Goal: Task Accomplishment & Management: Manage account settings

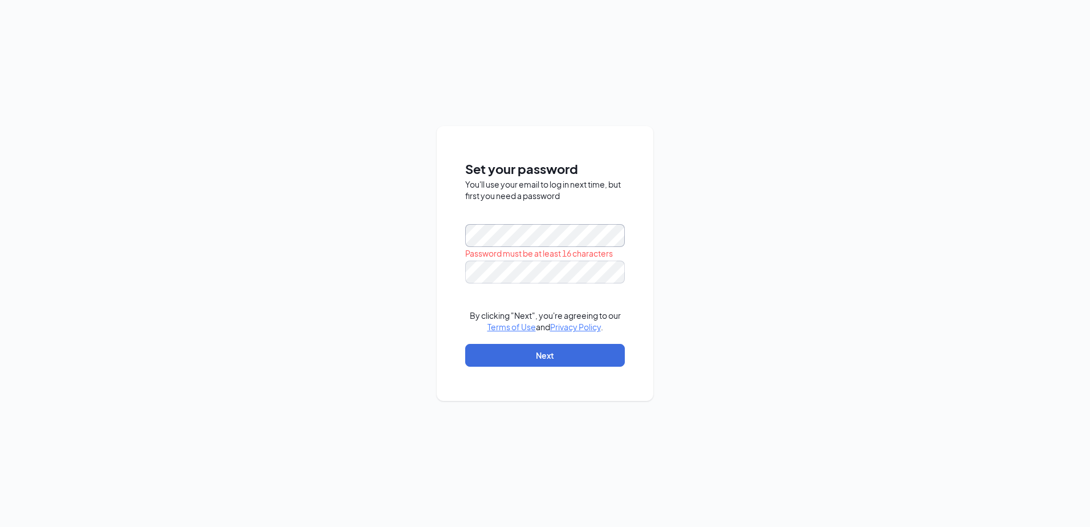
click at [417, 226] on div "Set your password You'll use your email to log in next time, but first you need…" at bounding box center [545, 263] width 1090 height 527
click at [478, 350] on button "Next" at bounding box center [545, 355] width 160 height 23
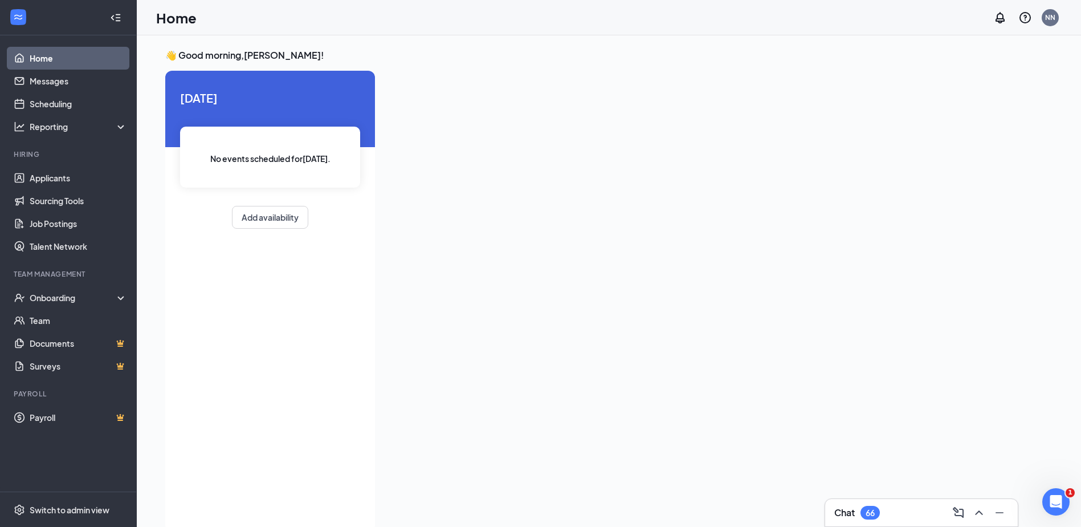
click at [74, 59] on link "Home" at bounding box center [78, 58] width 97 height 23
click at [80, 301] on div "Onboarding" at bounding box center [74, 297] width 88 height 11
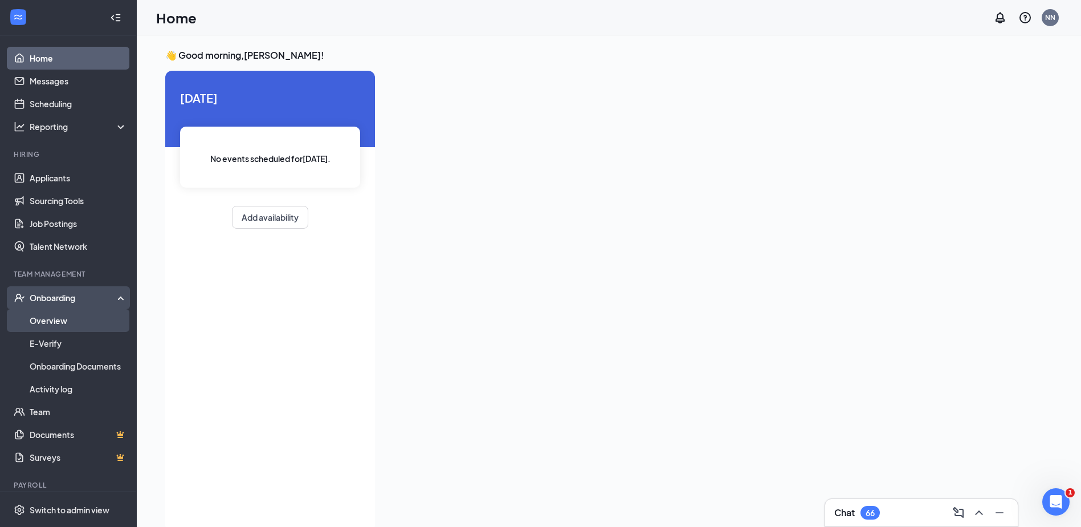
click at [74, 313] on link "Overview" at bounding box center [78, 320] width 97 height 23
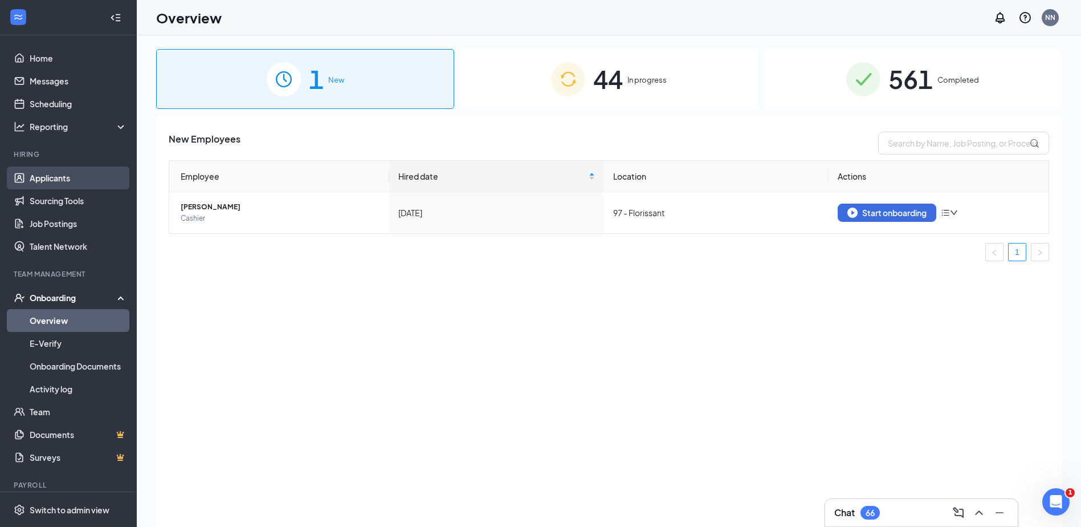
click at [79, 169] on link "Applicants" at bounding box center [78, 177] width 97 height 23
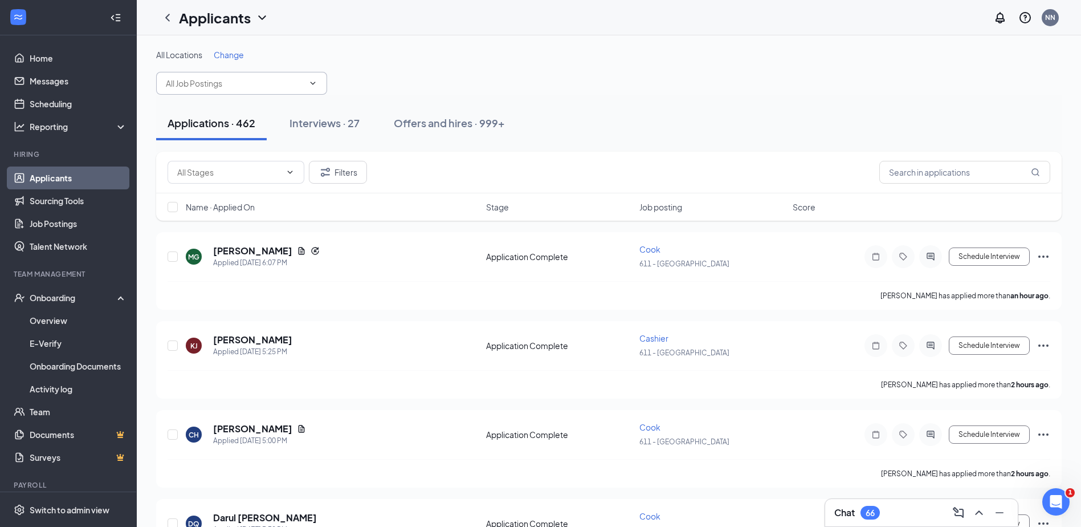
click at [207, 84] on input "text" at bounding box center [235, 83] width 138 height 13
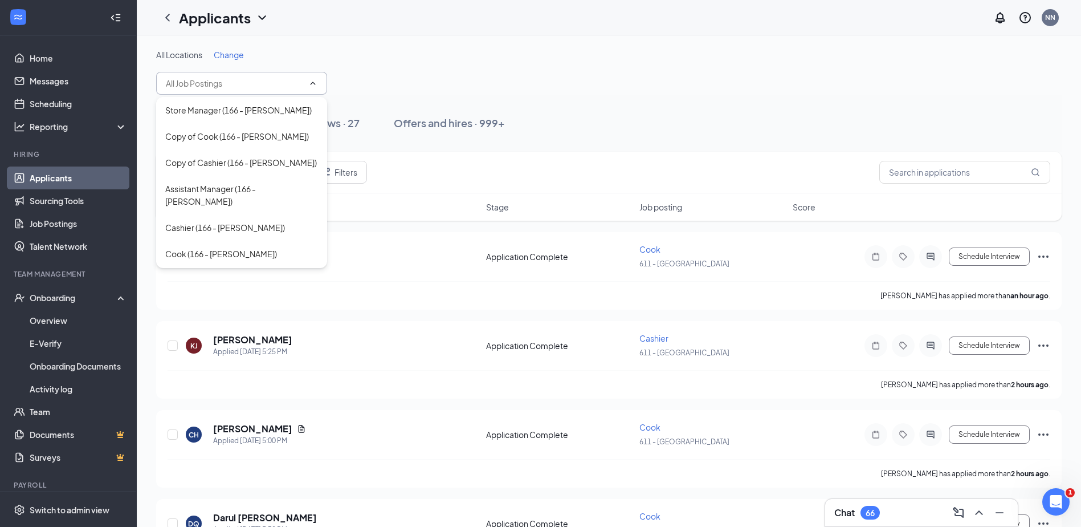
click at [382, 71] on div "All Locations Change" at bounding box center [609, 72] width 906 height 46
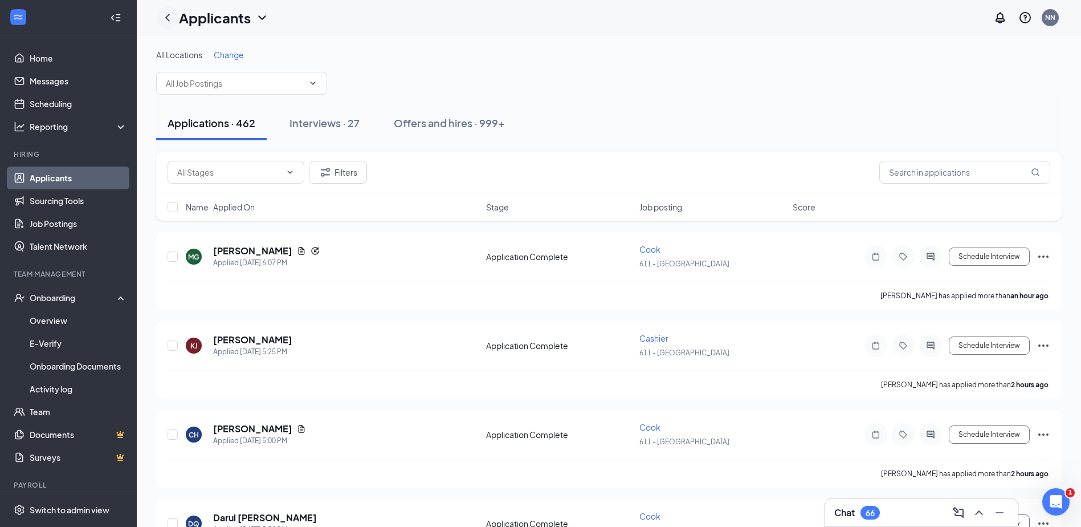
click at [169, 22] on icon "ChevronLeft" at bounding box center [168, 18] width 14 height 14
click at [166, 18] on icon "ChevronLeft" at bounding box center [168, 18] width 14 height 14
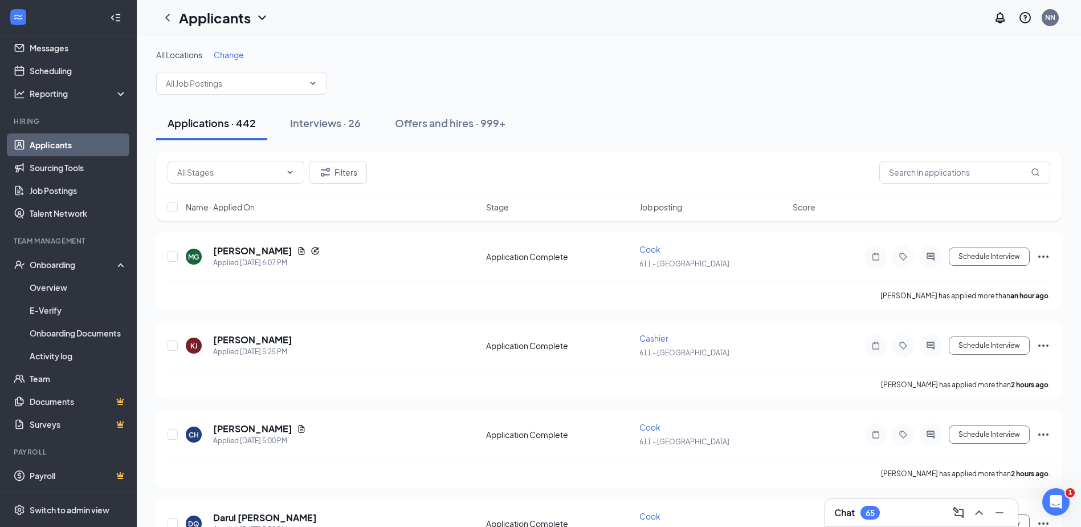
drag, startPoint x: 78, startPoint y: 138, endPoint x: 89, endPoint y: 141, distance: 12.3
click at [78, 138] on link "Applicants" at bounding box center [78, 144] width 97 height 23
drag, startPoint x: 953, startPoint y: 172, endPoint x: 946, endPoint y: 171, distance: 6.9
click at [952, 172] on input "text" at bounding box center [964, 172] width 171 height 23
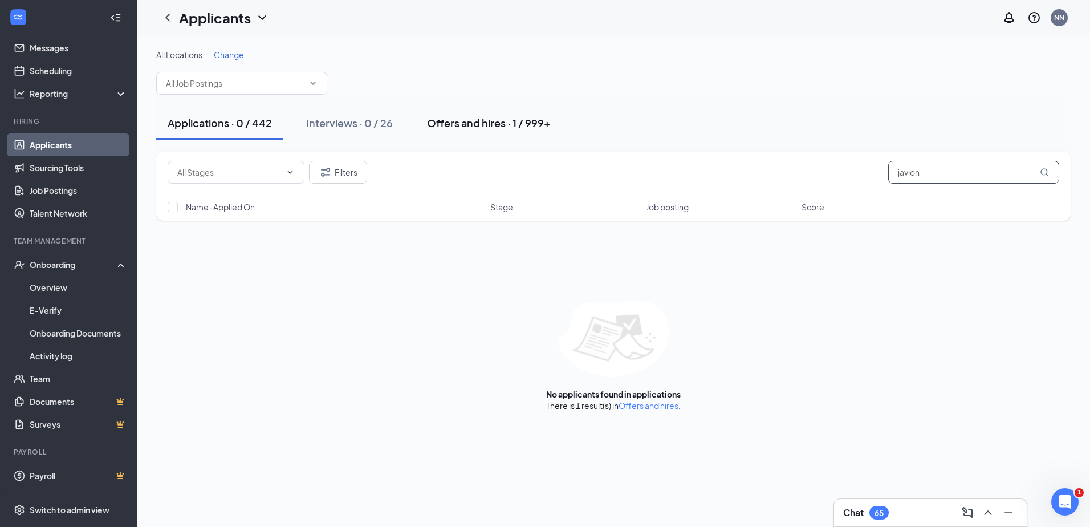
type input "javion"
click at [470, 120] on div "Offers and hires · 1 / 999+" at bounding box center [489, 123] width 124 height 14
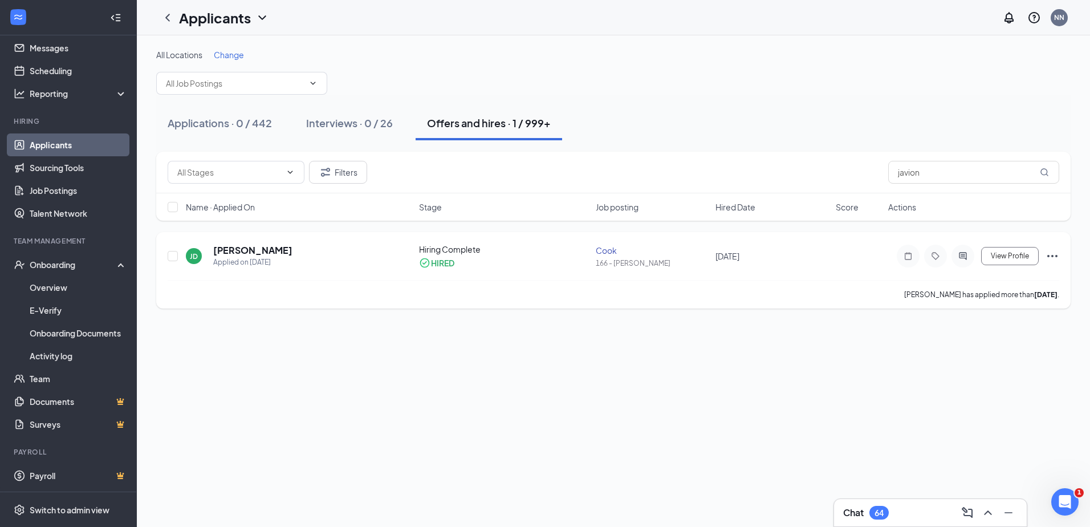
click at [1057, 251] on icon "Ellipses" at bounding box center [1052, 256] width 14 height 14
click at [989, 279] on p "[PERSON_NAME] not hired" at bounding box center [1001, 285] width 98 height 23
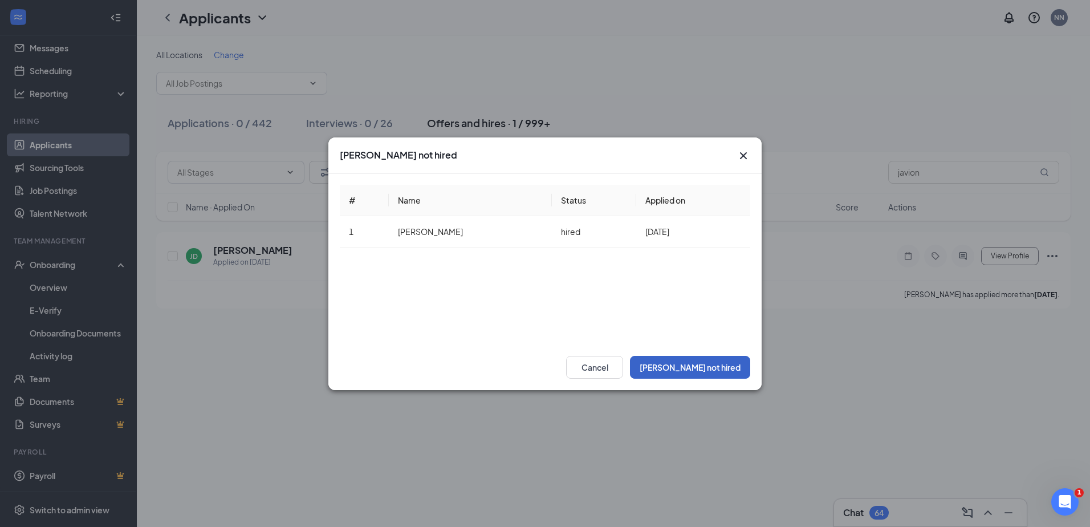
click at [713, 365] on button "[PERSON_NAME] not hired" at bounding box center [690, 367] width 120 height 23
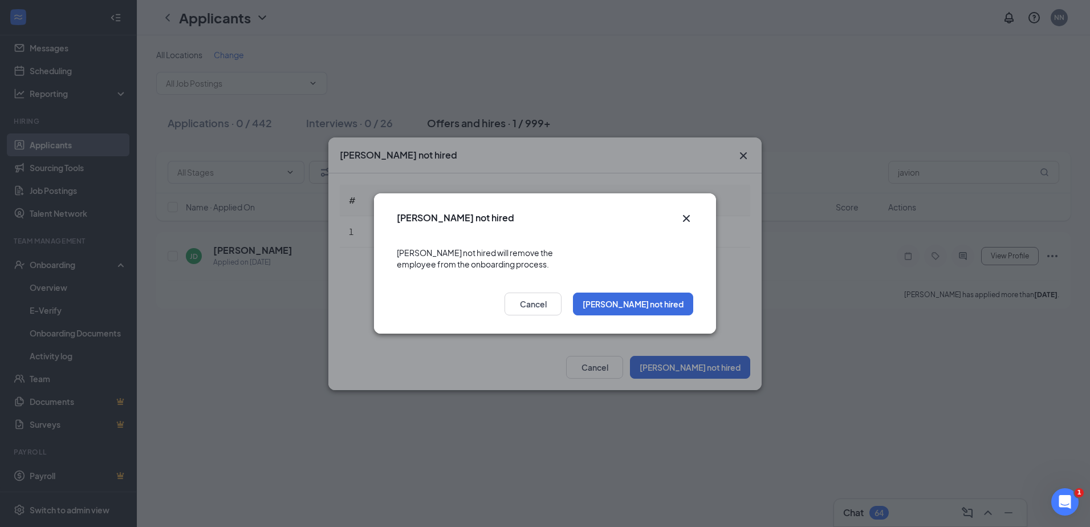
click at [656, 283] on div "[PERSON_NAME] not hired Cancel" at bounding box center [545, 307] width 342 height 52
click at [656, 296] on button "[PERSON_NAME] not hired" at bounding box center [633, 303] width 120 height 23
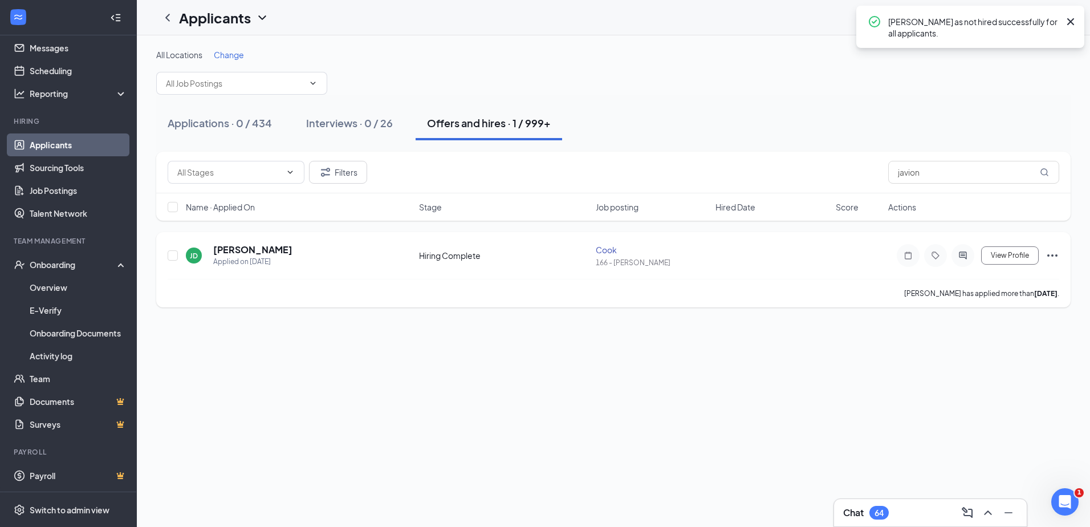
click at [1049, 259] on icon "Ellipses" at bounding box center [1052, 255] width 14 height 14
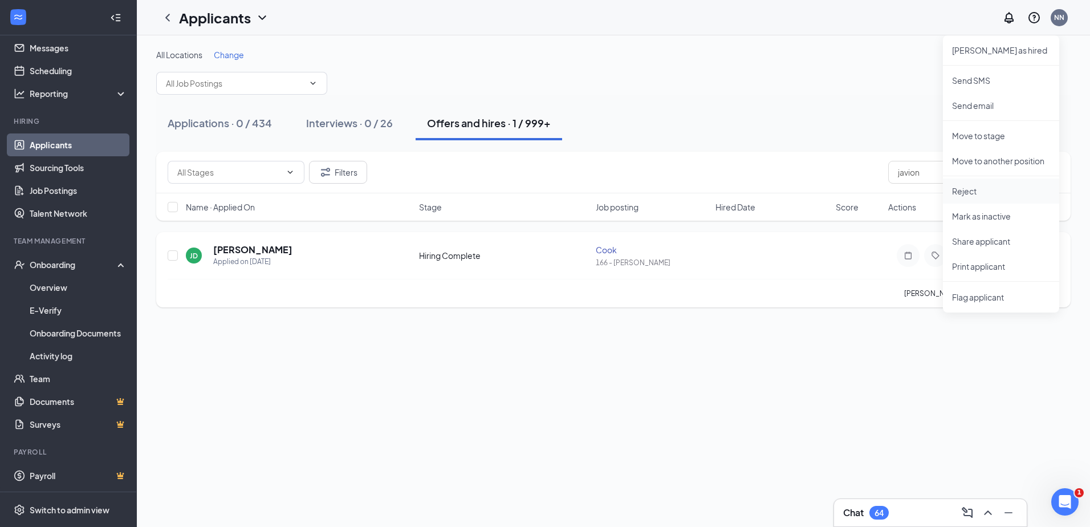
click at [975, 192] on p "Reject" at bounding box center [1001, 190] width 98 height 11
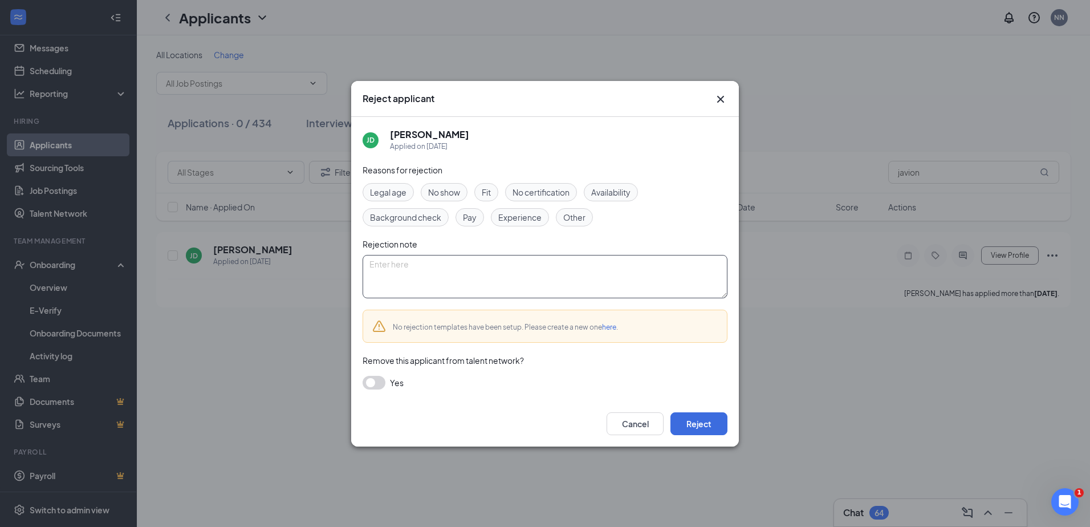
click at [402, 283] on textarea at bounding box center [544, 276] width 365 height 43
type textarea "social"
click at [648, 418] on button "Cancel" at bounding box center [634, 423] width 57 height 23
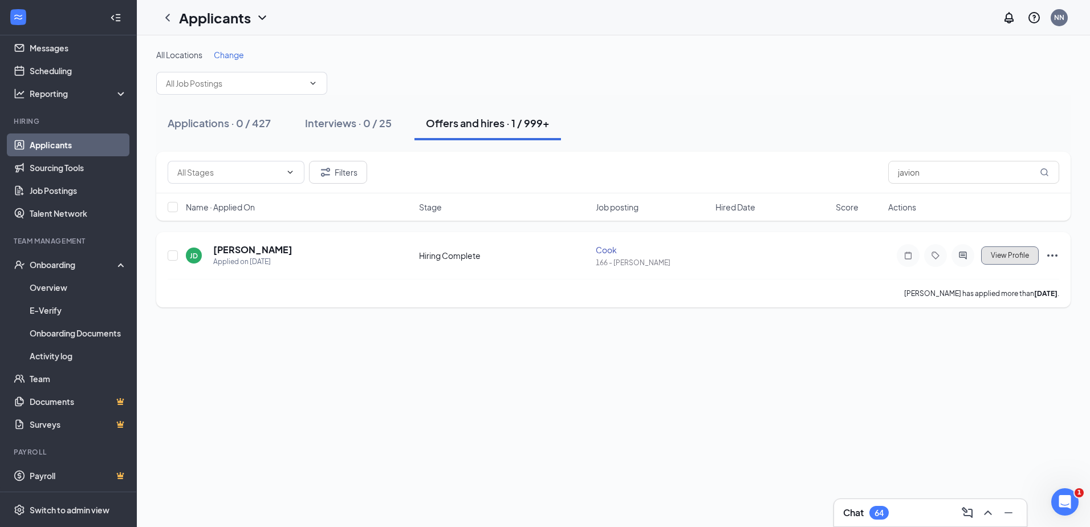
click at [1024, 256] on span "View Profile" at bounding box center [1009, 255] width 38 height 8
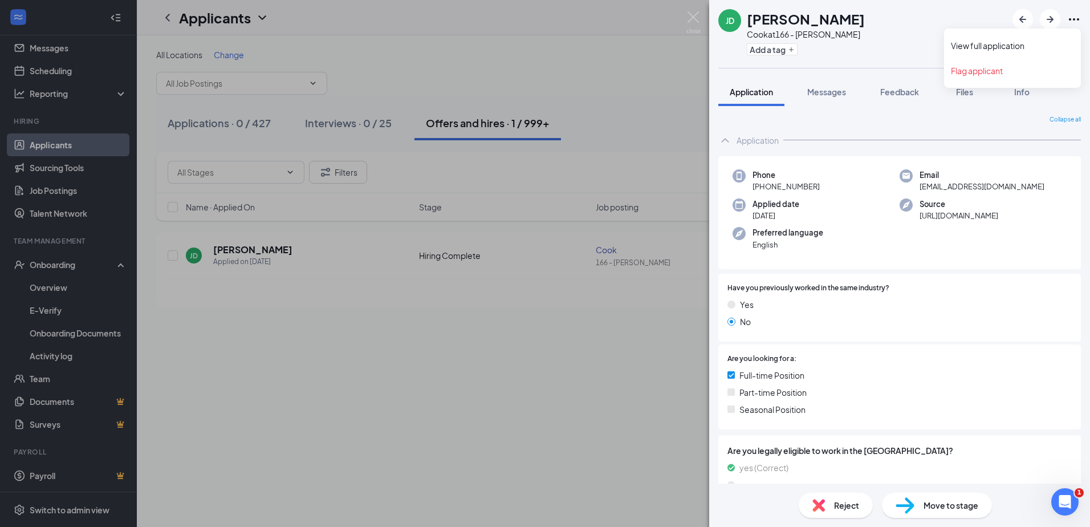
click at [1078, 18] on icon "Ellipses" at bounding box center [1074, 20] width 14 height 14
click at [969, 43] on link "View full application" at bounding box center [1012, 45] width 123 height 11
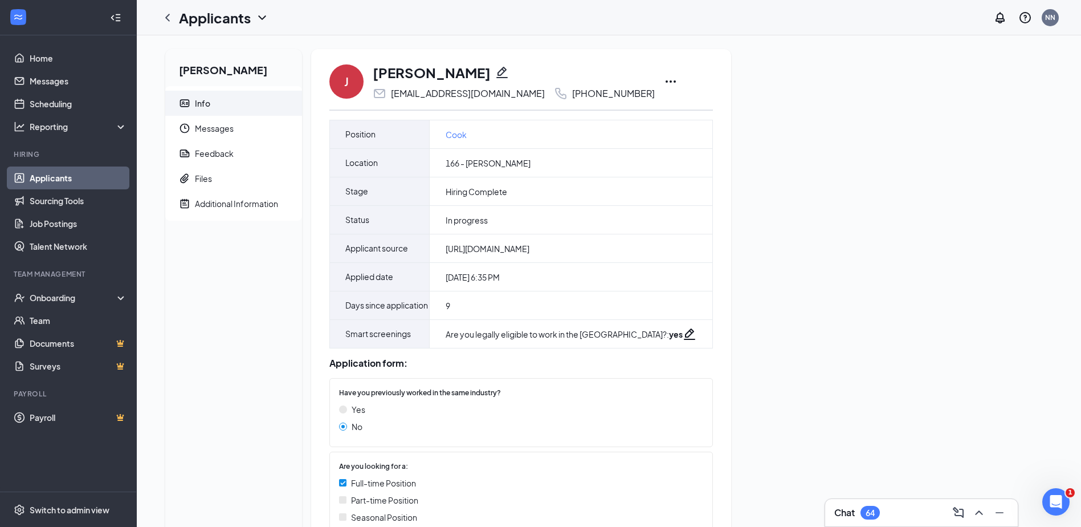
click at [664, 81] on icon "Ellipses" at bounding box center [671, 82] width 14 height 14
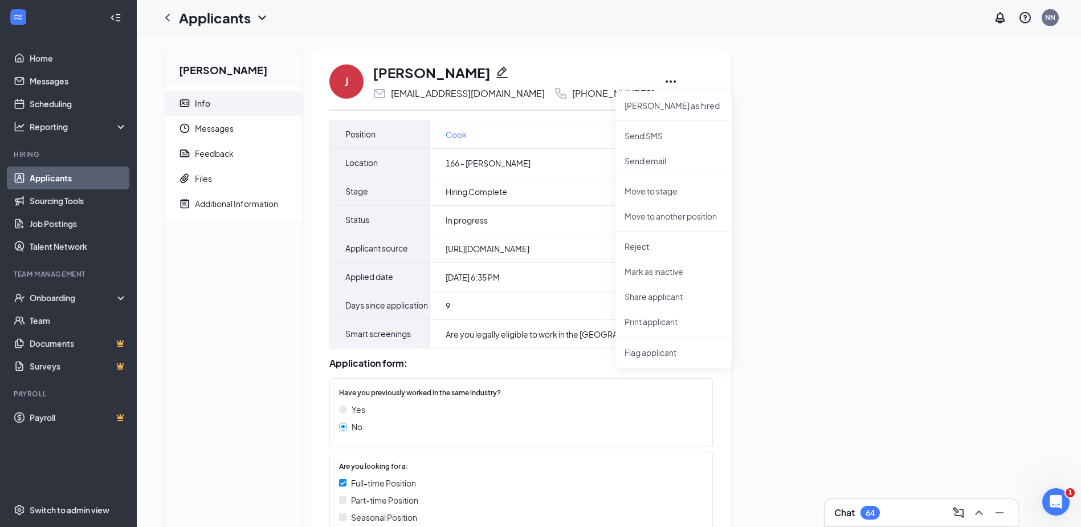
click at [781, 204] on div "Javion Dobbins Info Messages Feedback Files Additional Information J Javion Dob…" at bounding box center [609, 307] width 906 height 516
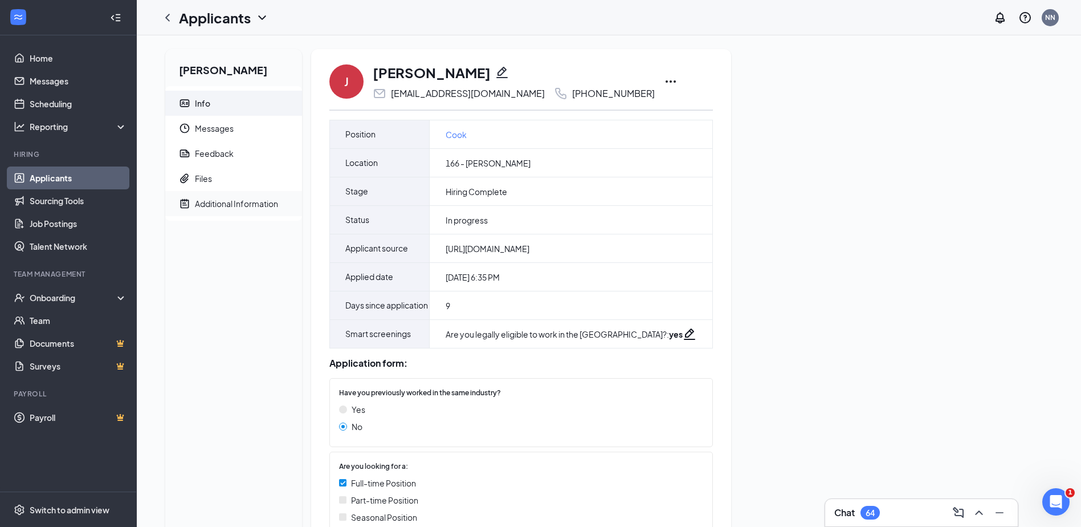
click at [234, 192] on span "Additional Information" at bounding box center [244, 203] width 98 height 25
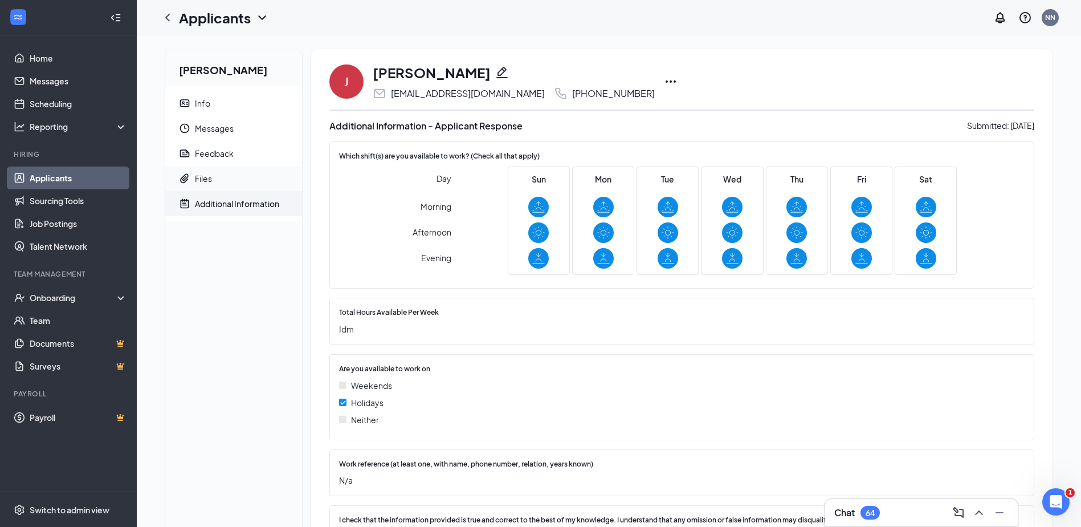
click at [209, 184] on div "Files" at bounding box center [203, 178] width 17 height 11
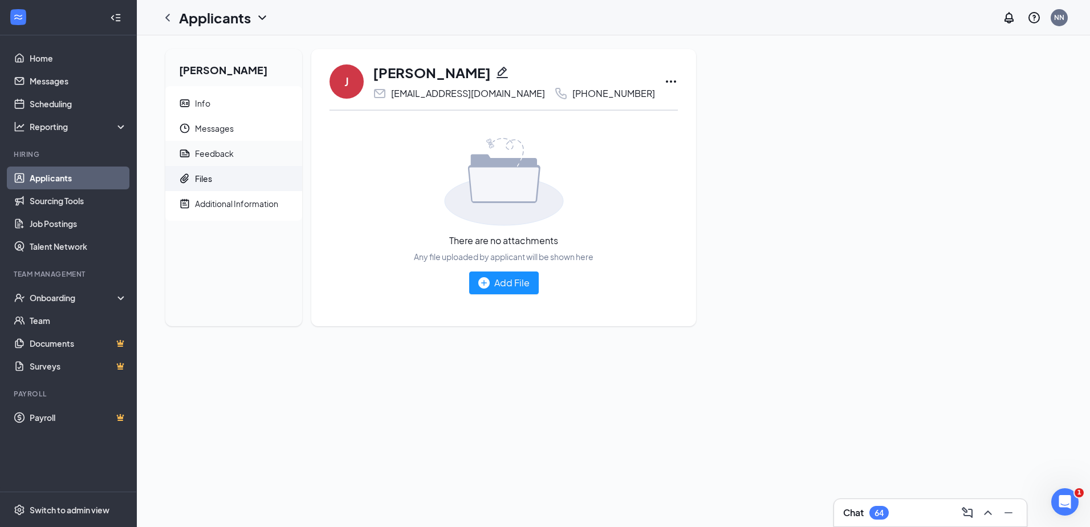
click at [236, 159] on span "Feedback" at bounding box center [244, 153] width 98 height 25
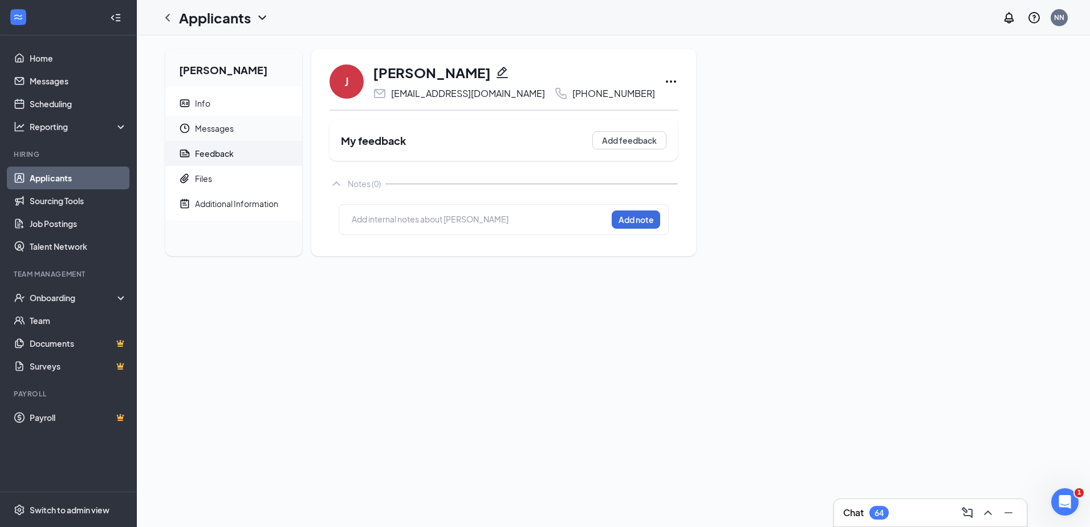
click at [226, 130] on span "Messages" at bounding box center [244, 128] width 98 height 25
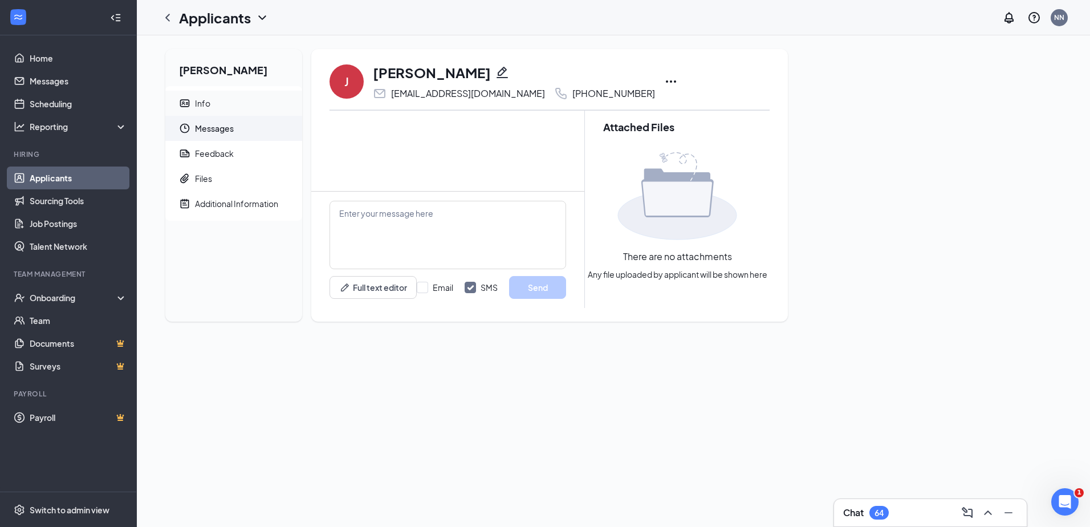
click at [211, 99] on span "Info" at bounding box center [244, 103] width 98 height 25
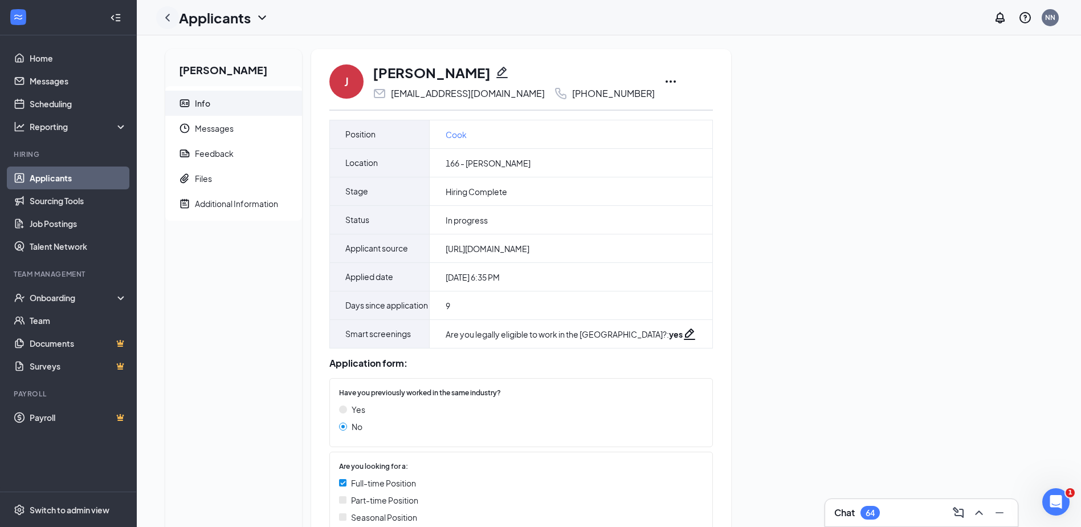
click at [167, 19] on icon "ChevronLeft" at bounding box center [168, 18] width 14 height 14
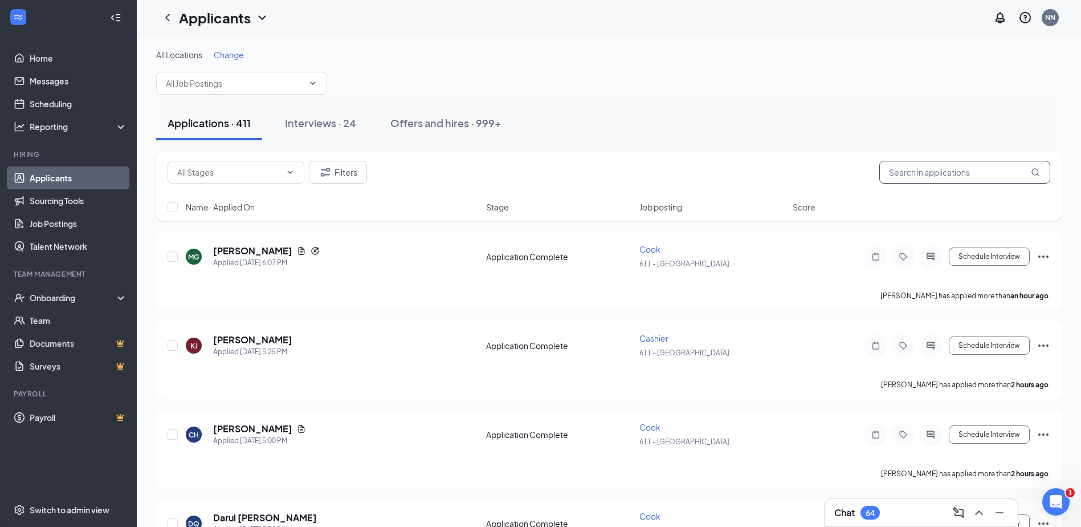
click at [915, 171] on input "text" at bounding box center [964, 172] width 171 height 23
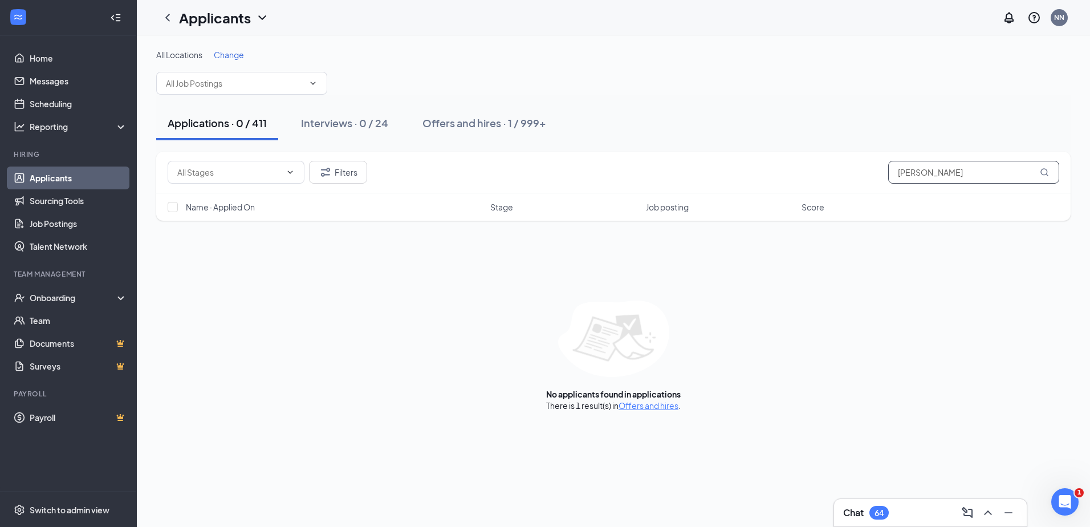
drag, startPoint x: 945, startPoint y: 170, endPoint x: 809, endPoint y: 170, distance: 136.2
click at [809, 170] on div "Filters dobbins" at bounding box center [613, 172] width 891 height 23
type input "javion"
click at [476, 123] on div "Offers and hires · 1 / 999+" at bounding box center [484, 123] width 124 height 14
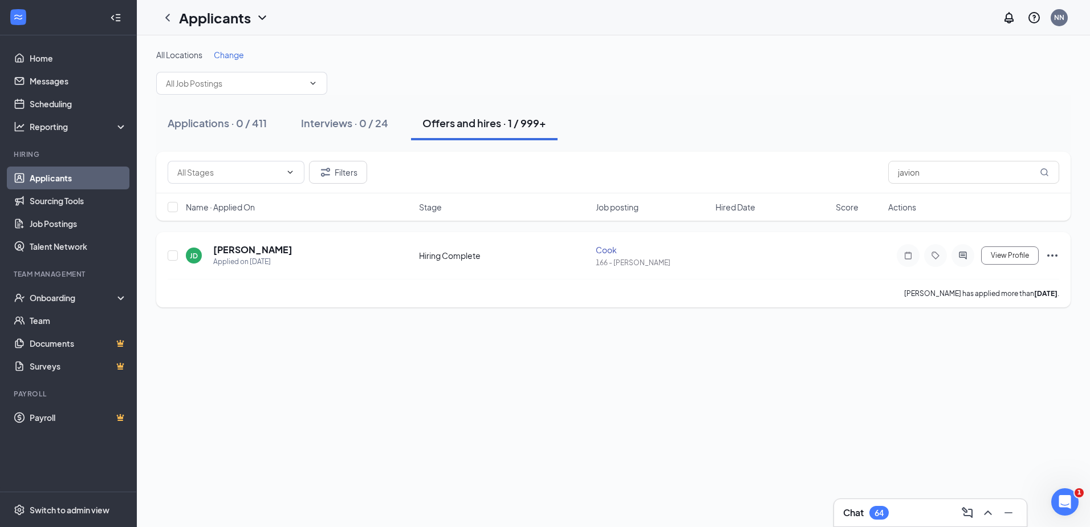
click at [1045, 252] on icon "Ellipses" at bounding box center [1052, 255] width 14 height 14
click at [721, 304] on div "Javion Dobbins has applied more than 8 days ago ." at bounding box center [613, 293] width 891 height 28
click at [52, 302] on div "Onboarding" at bounding box center [74, 297] width 88 height 11
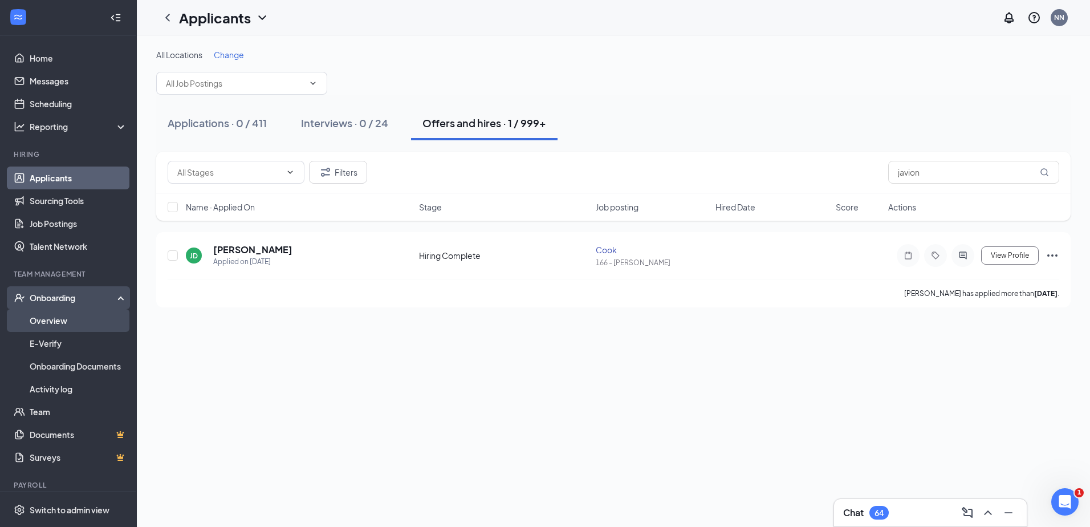
click at [58, 323] on link "Overview" at bounding box center [78, 320] width 97 height 23
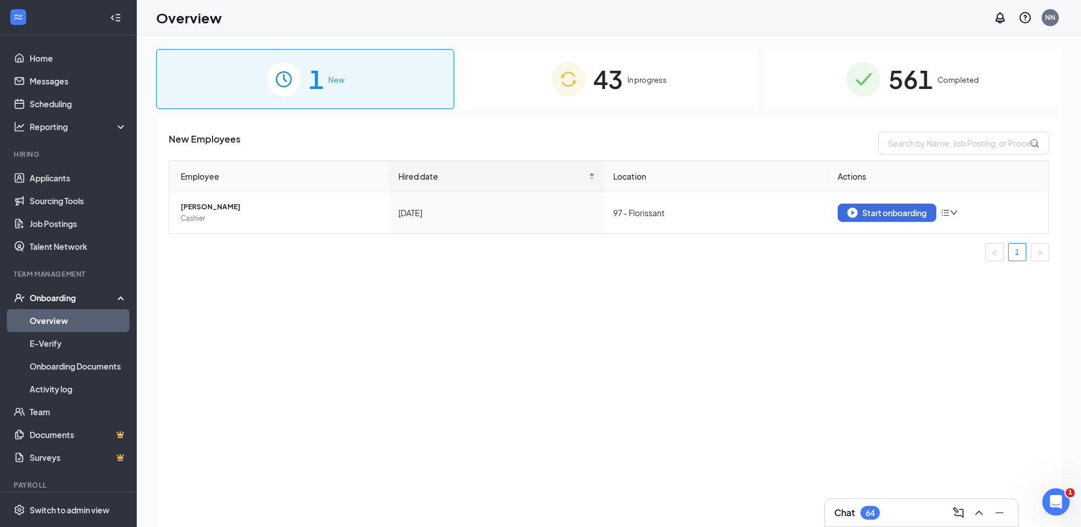
drag, startPoint x: 669, startPoint y: 59, endPoint x: 670, endPoint y: 66, distance: 6.9
click at [669, 60] on div "43 In progress" at bounding box center [609, 79] width 298 height 60
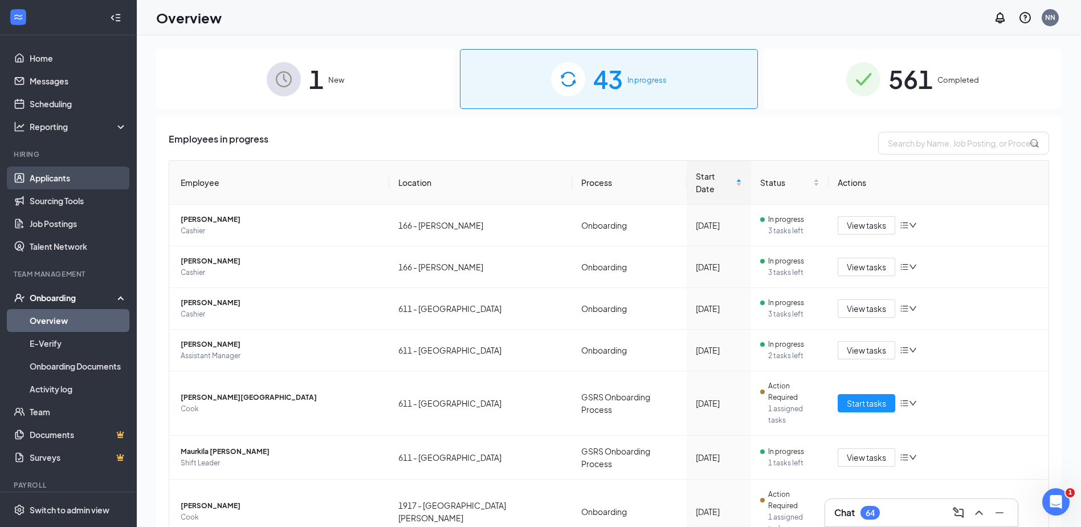
click at [58, 180] on link "Applicants" at bounding box center [78, 177] width 97 height 23
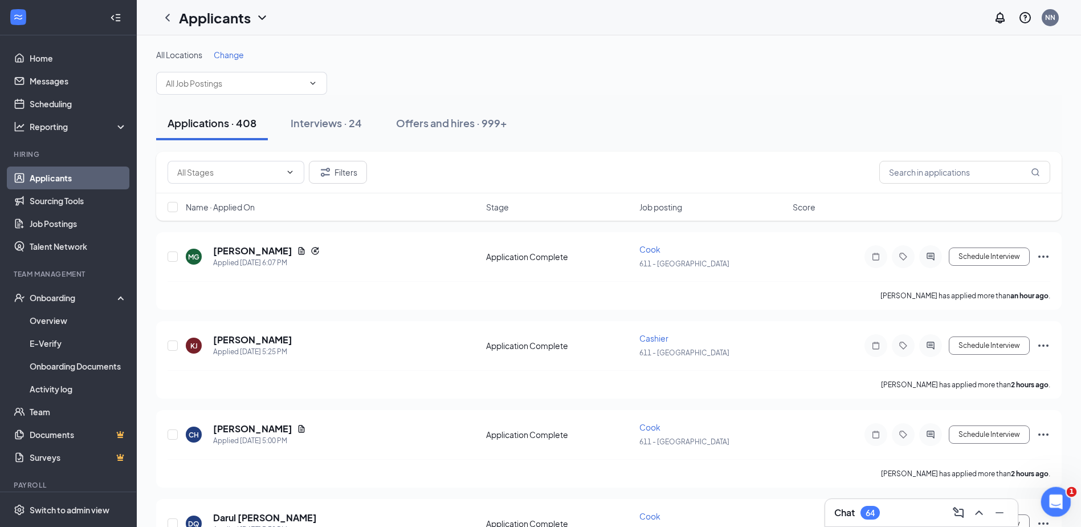
click at [1055, 506] on icon "Open Intercom Messenger" at bounding box center [1054, 500] width 19 height 19
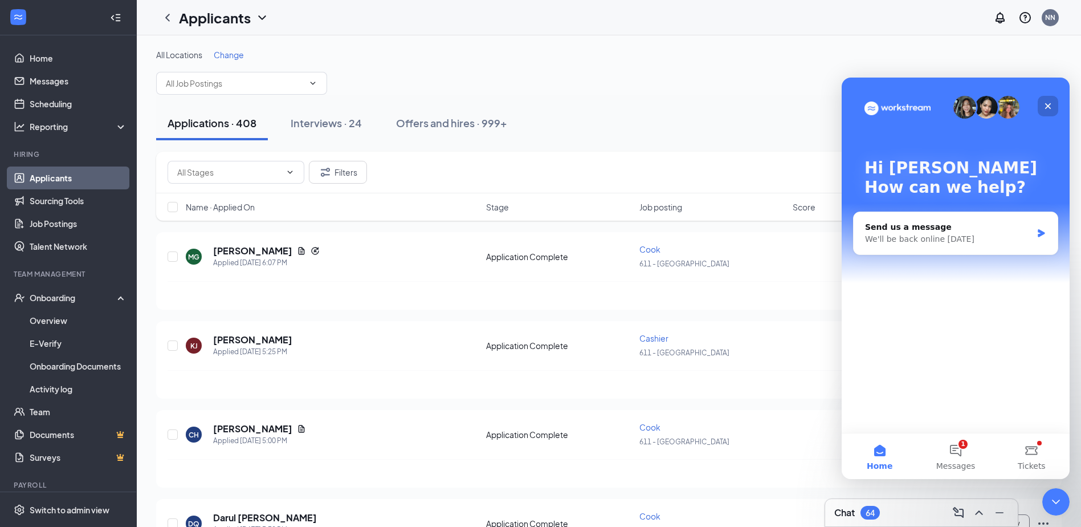
click at [1042, 104] on div "Close" at bounding box center [1048, 106] width 21 height 21
